Goal: Check status

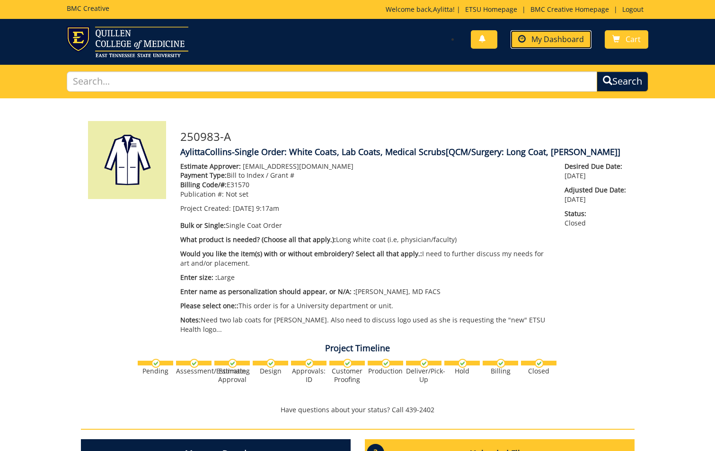
click at [570, 37] on span "My Dashboard" at bounding box center [557, 39] width 53 height 10
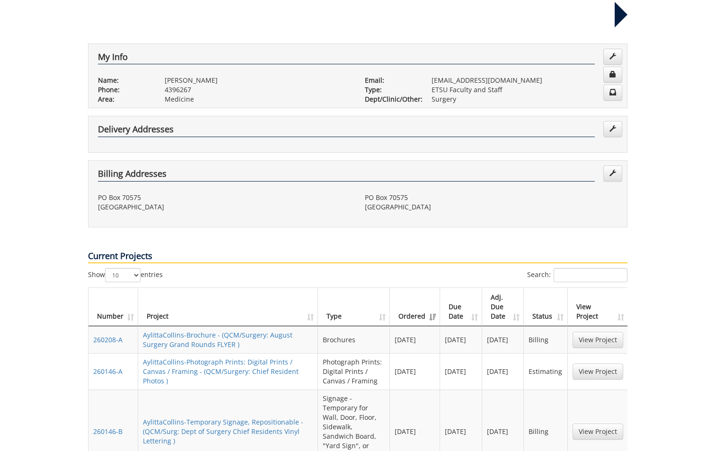
scroll to position [189, 0]
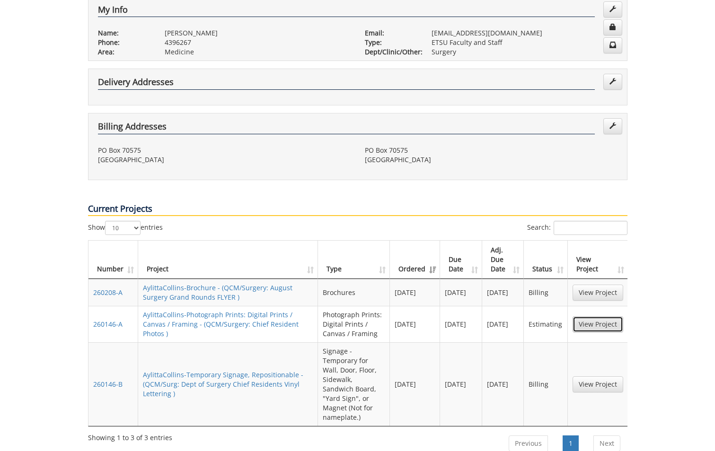
click at [603, 316] on link "View Project" at bounding box center [597, 324] width 51 height 16
